Goal: Task Accomplishment & Management: Manage account settings

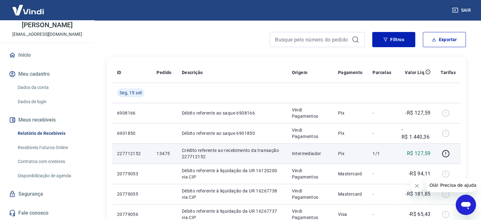
scroll to position [32, 0]
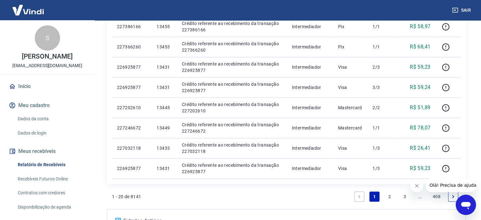
scroll to position [442, 0]
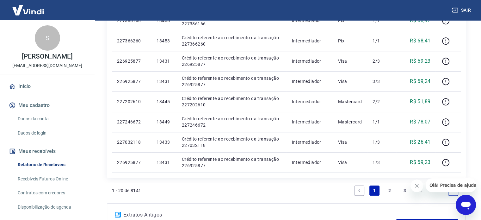
click at [384, 191] on link "2" at bounding box center [389, 190] width 10 height 10
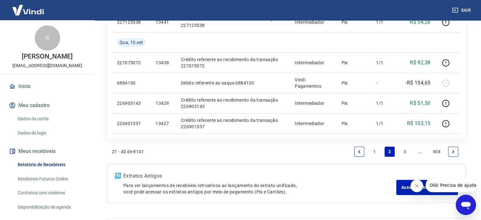
scroll to position [478, 0]
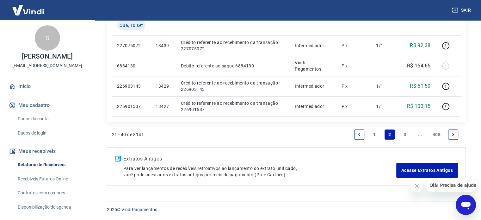
click at [403, 133] on link "3" at bounding box center [404, 134] width 10 height 10
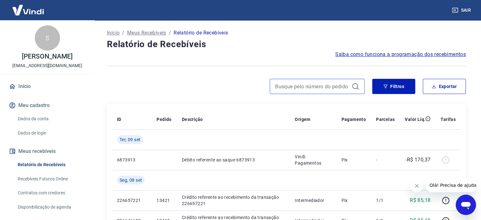
click at [283, 83] on input at bounding box center [312, 86] width 74 height 9
type input "banco"
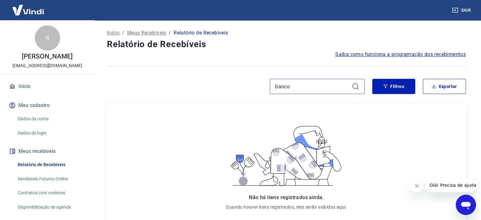
click at [283, 83] on input "banco" at bounding box center [312, 86] width 74 height 9
type input "o"
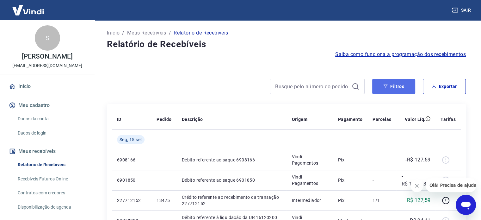
click at [400, 91] on button "Filtros" at bounding box center [393, 86] width 43 height 15
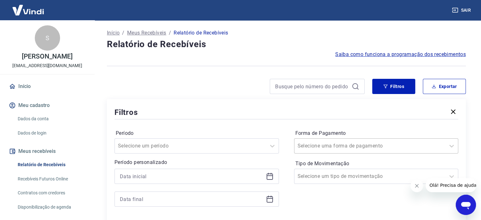
click at [321, 145] on div "Selecione uma forma de pagamento" at bounding box center [376, 145] width 164 height 15
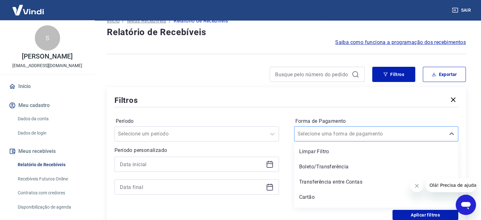
scroll to position [12, 0]
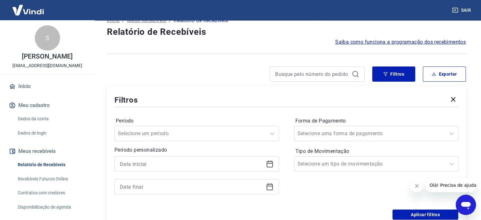
click at [280, 118] on div "Período Selecione um período Período personalizado Forma de Pagamento Selecione…" at bounding box center [285, 158] width 343 height 101
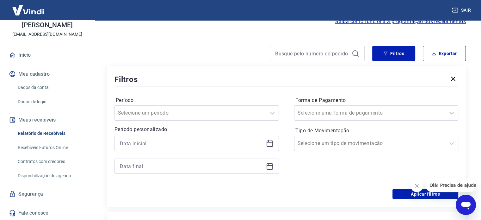
scroll to position [44, 0]
